Goal: Task Accomplishment & Management: Manage account settings

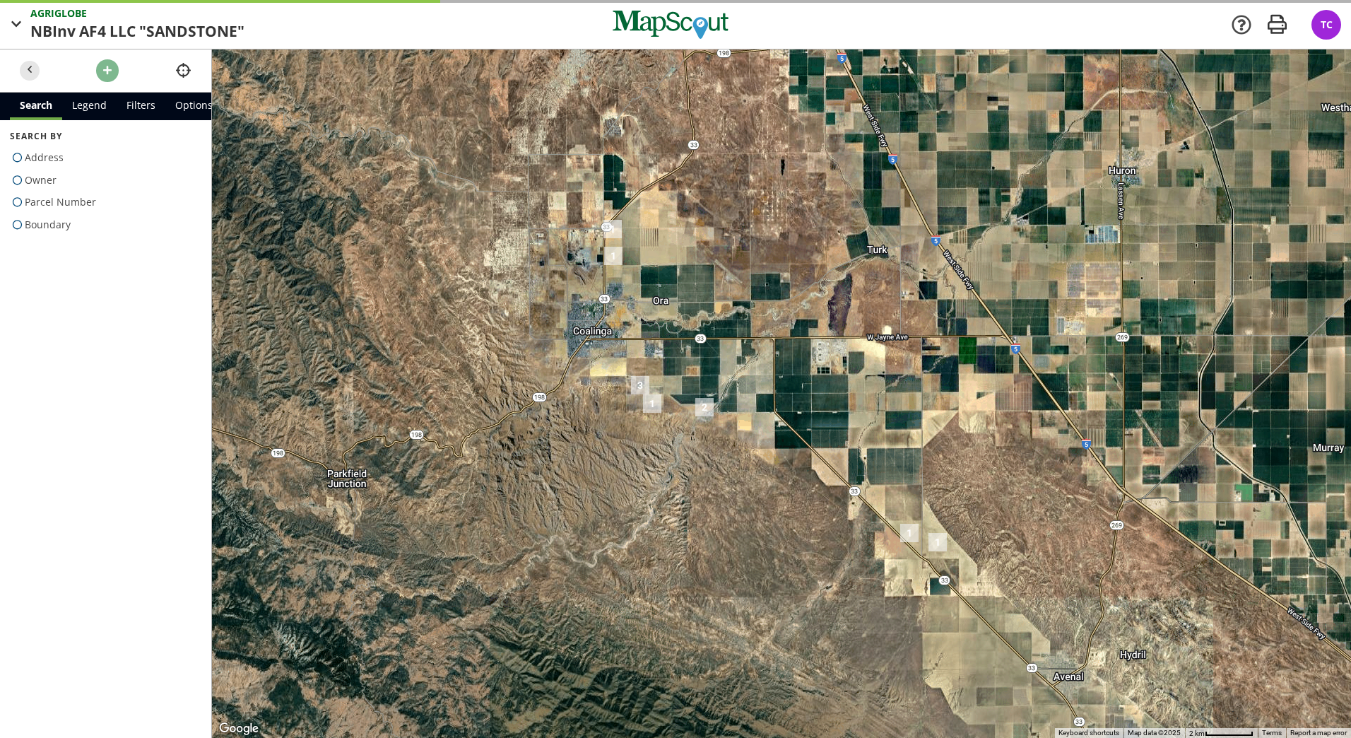
drag, startPoint x: 517, startPoint y: 61, endPoint x: 501, endPoint y: 79, distance: 24.0
click at [1319, 21] on div "TC" at bounding box center [1327, 25] width 30 height 30
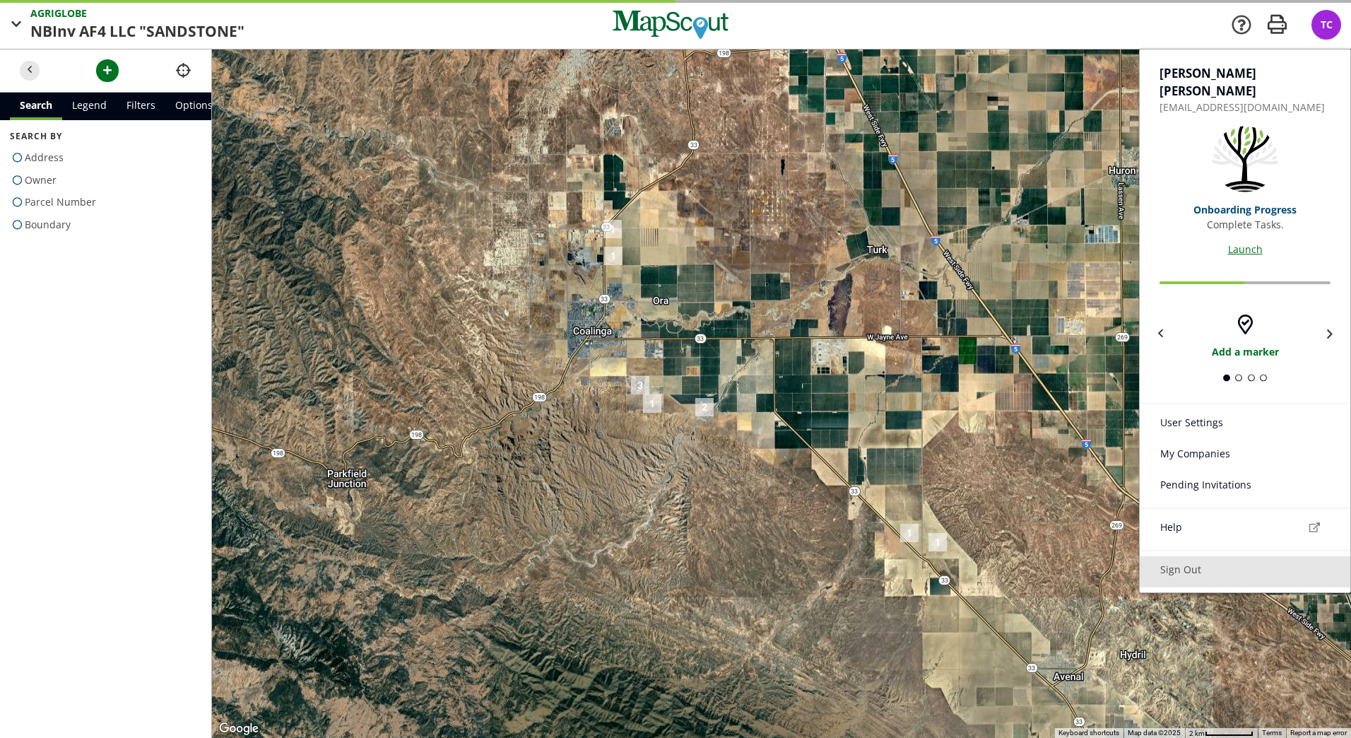
click at [1188, 556] on link "Sign Out" at bounding box center [1245, 571] width 211 height 31
